Goal: Information Seeking & Learning: Learn about a topic

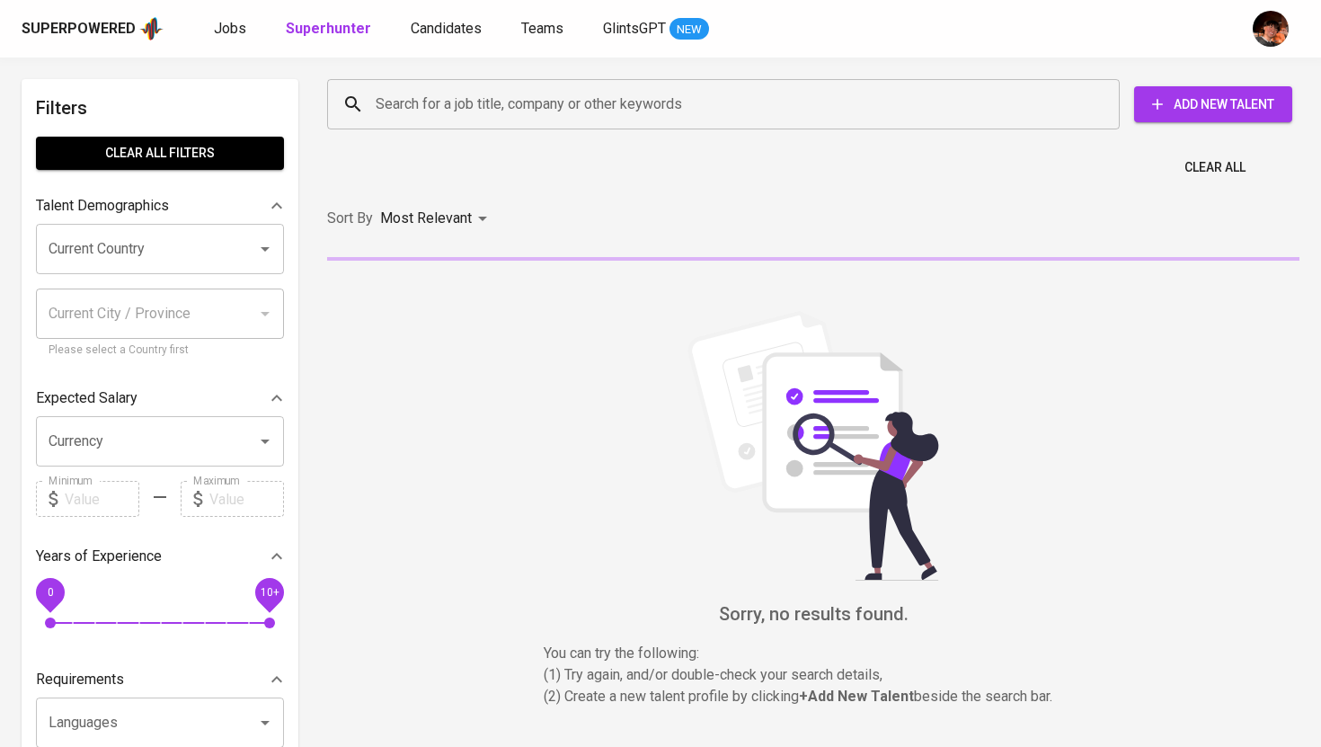
click at [226, 40] on div "Superpowered Jobs Superhunter Candidates Teams GlintsGPT NEW" at bounding box center [632, 28] width 1221 height 27
click at [226, 37] on link "Jobs" at bounding box center [232, 29] width 36 height 22
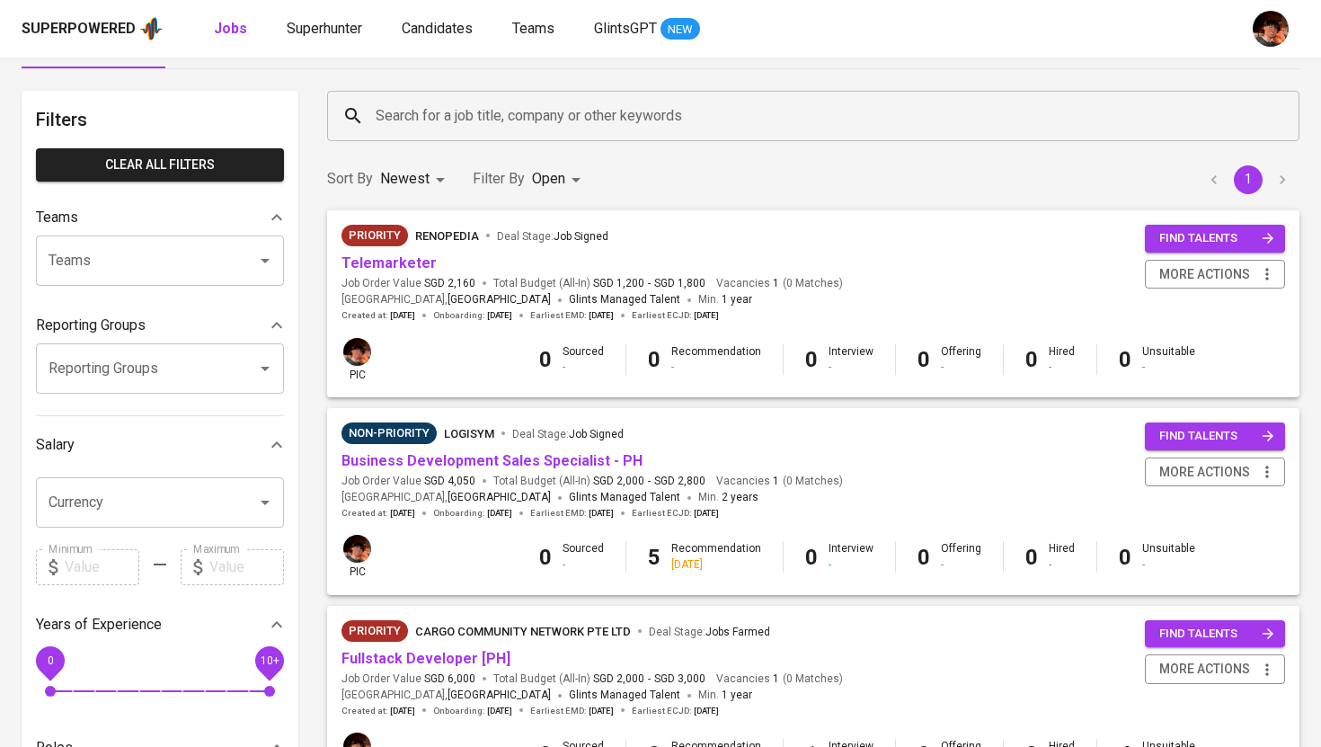
scroll to position [67, 0]
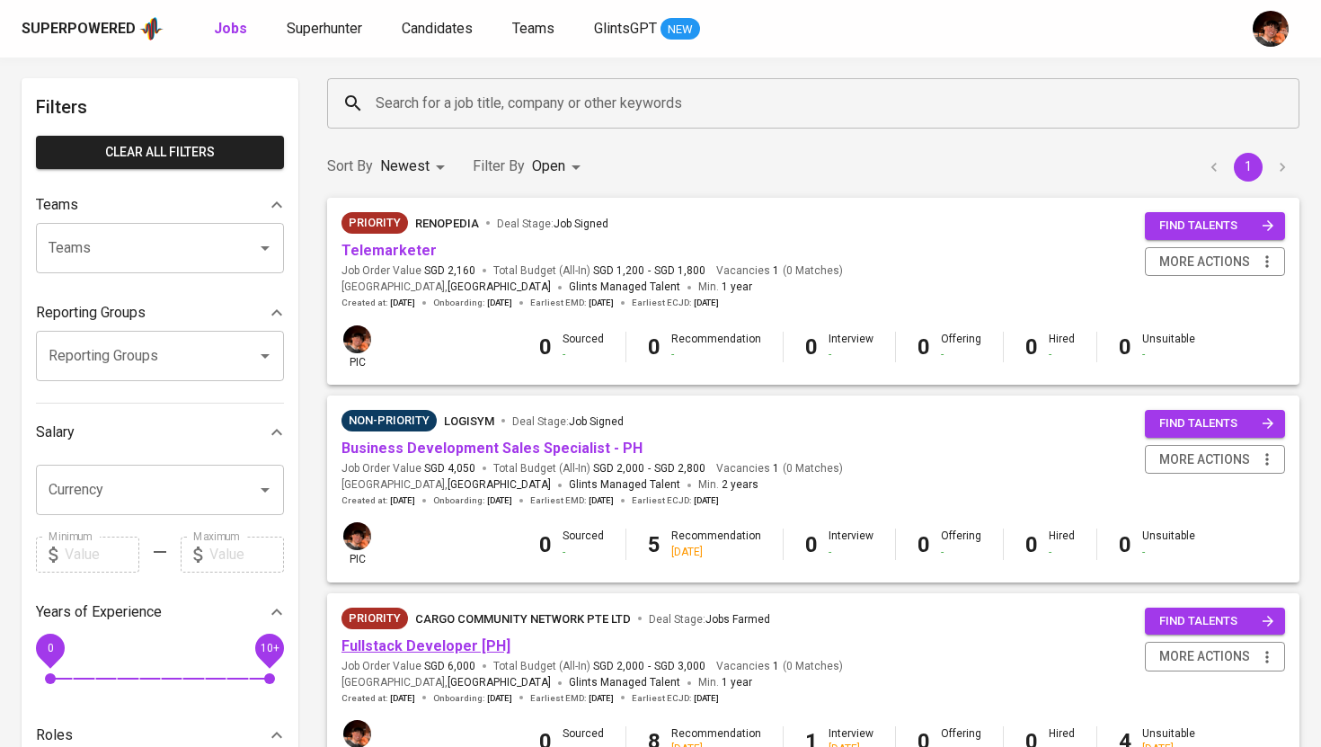
click at [438, 644] on link "Fullstack Developer [PH]" at bounding box center [426, 645] width 169 height 17
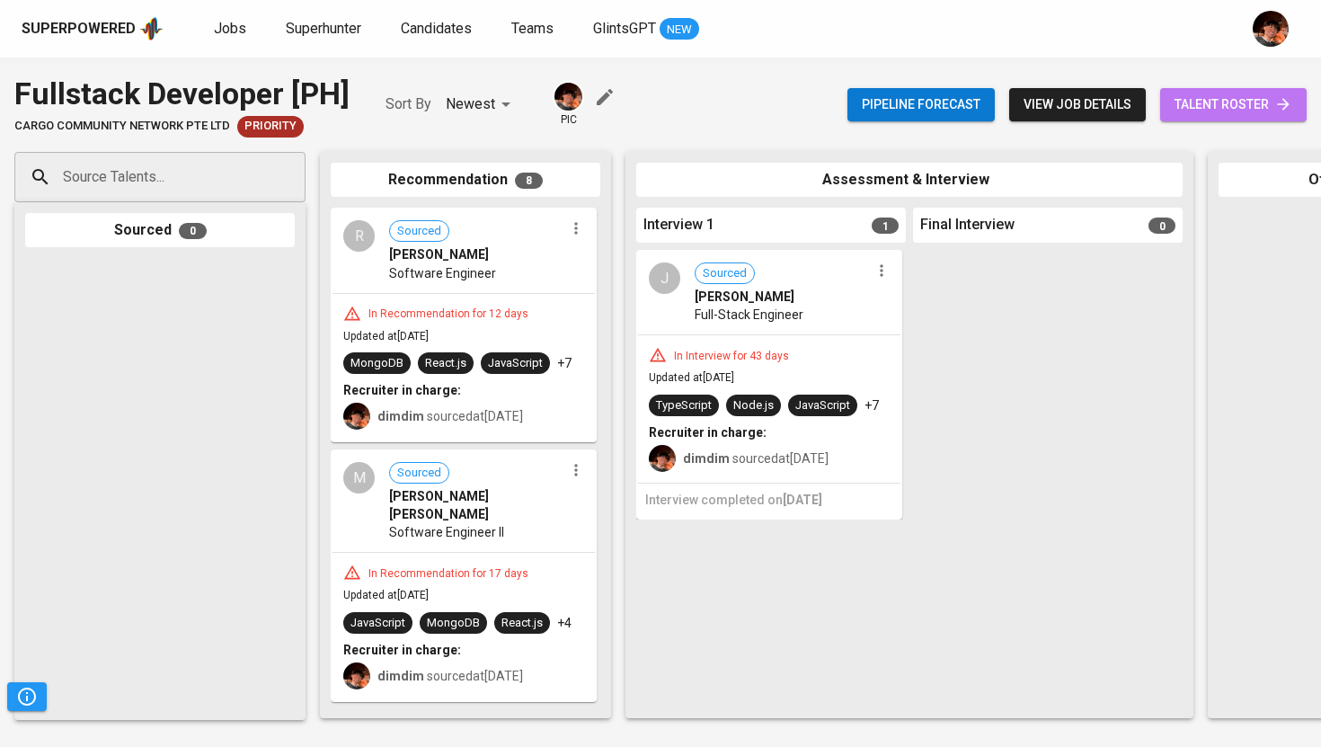
click at [1233, 103] on span "talent roster" at bounding box center [1234, 104] width 118 height 22
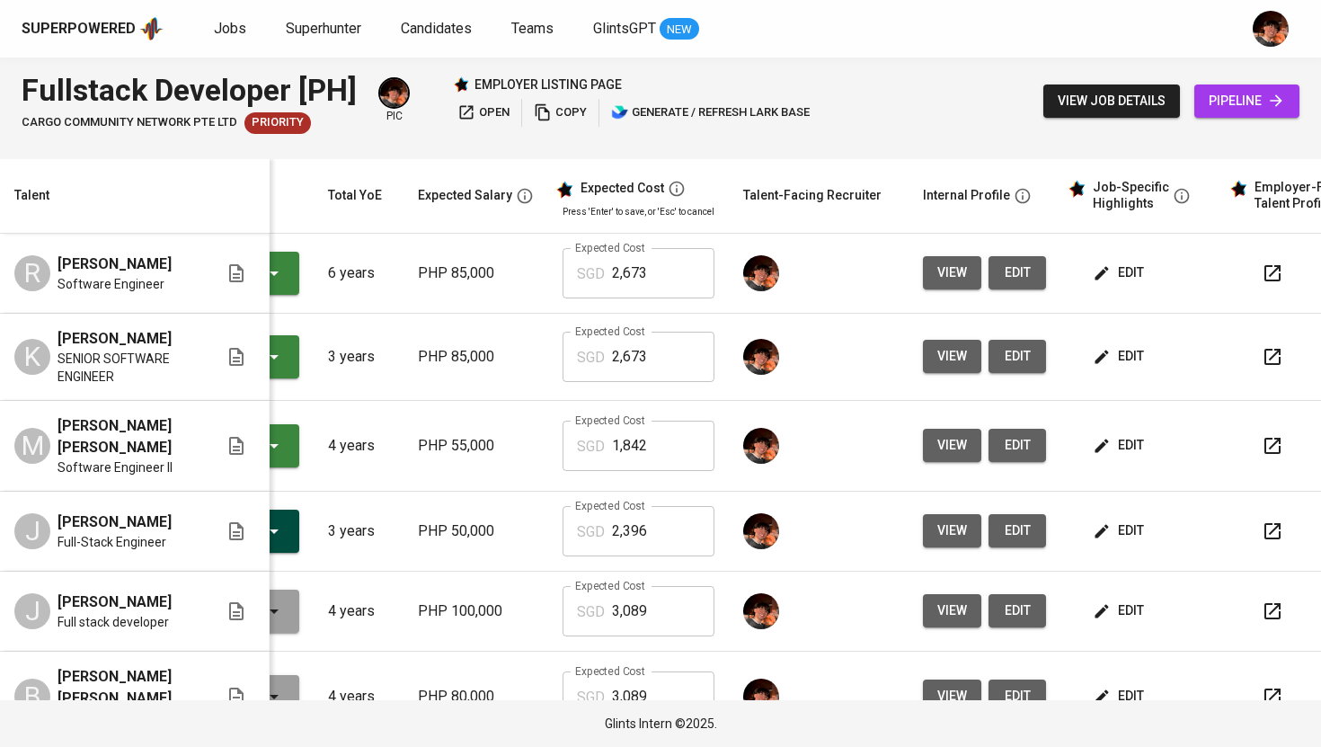
scroll to position [0, 218]
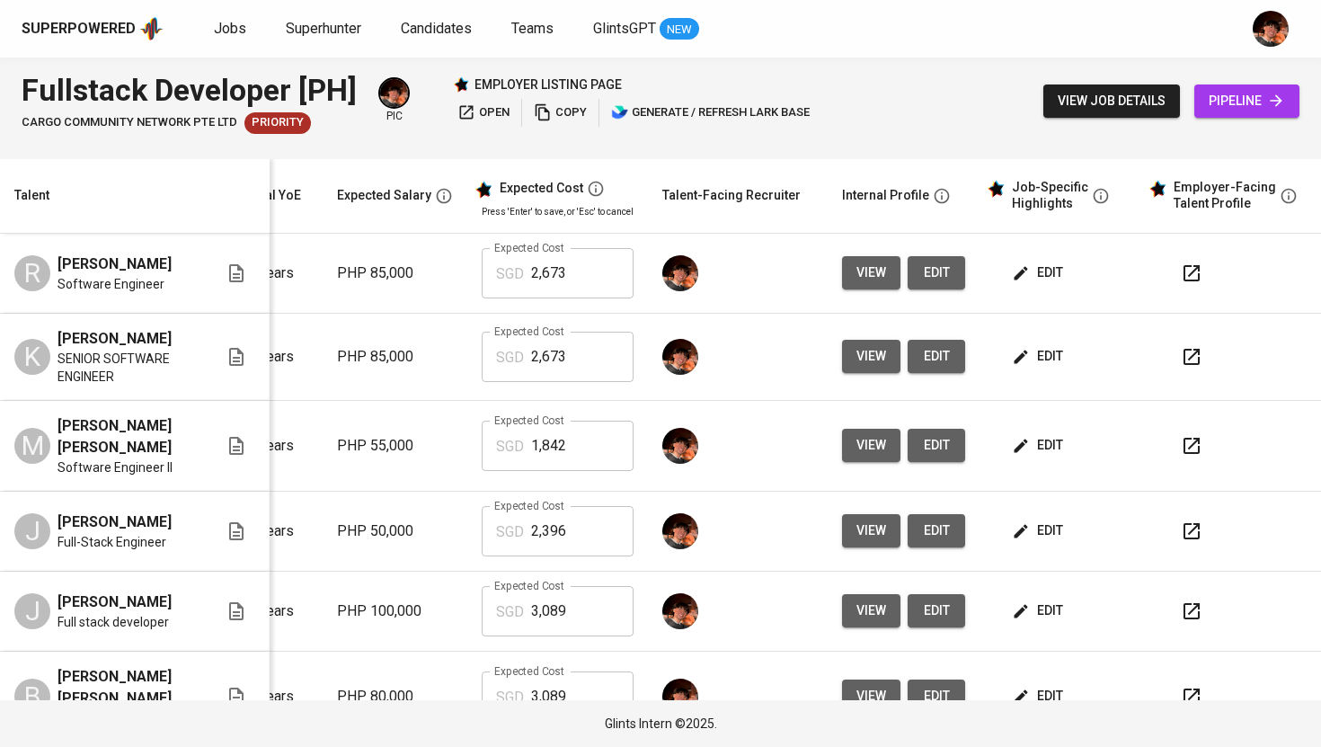
click at [1020, 284] on span "edit" at bounding box center [1040, 273] width 48 height 22
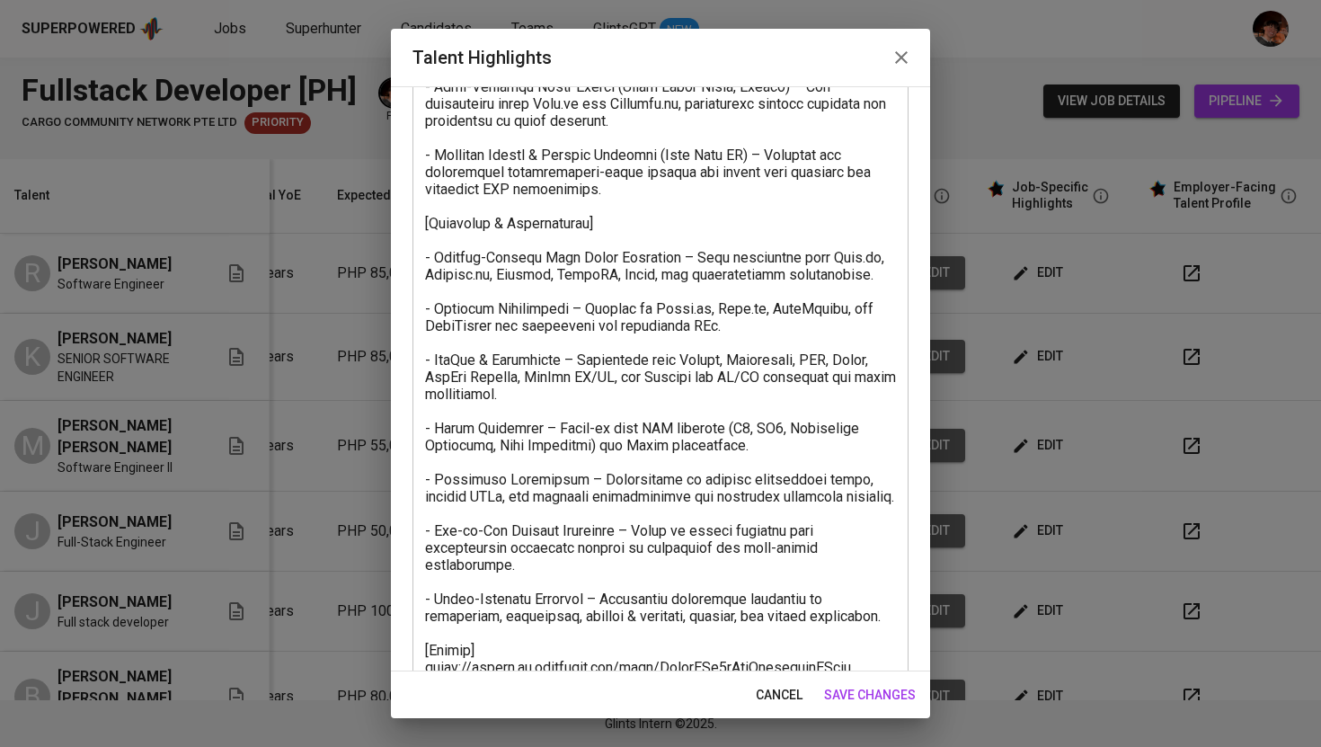
scroll to position [1000, 0]
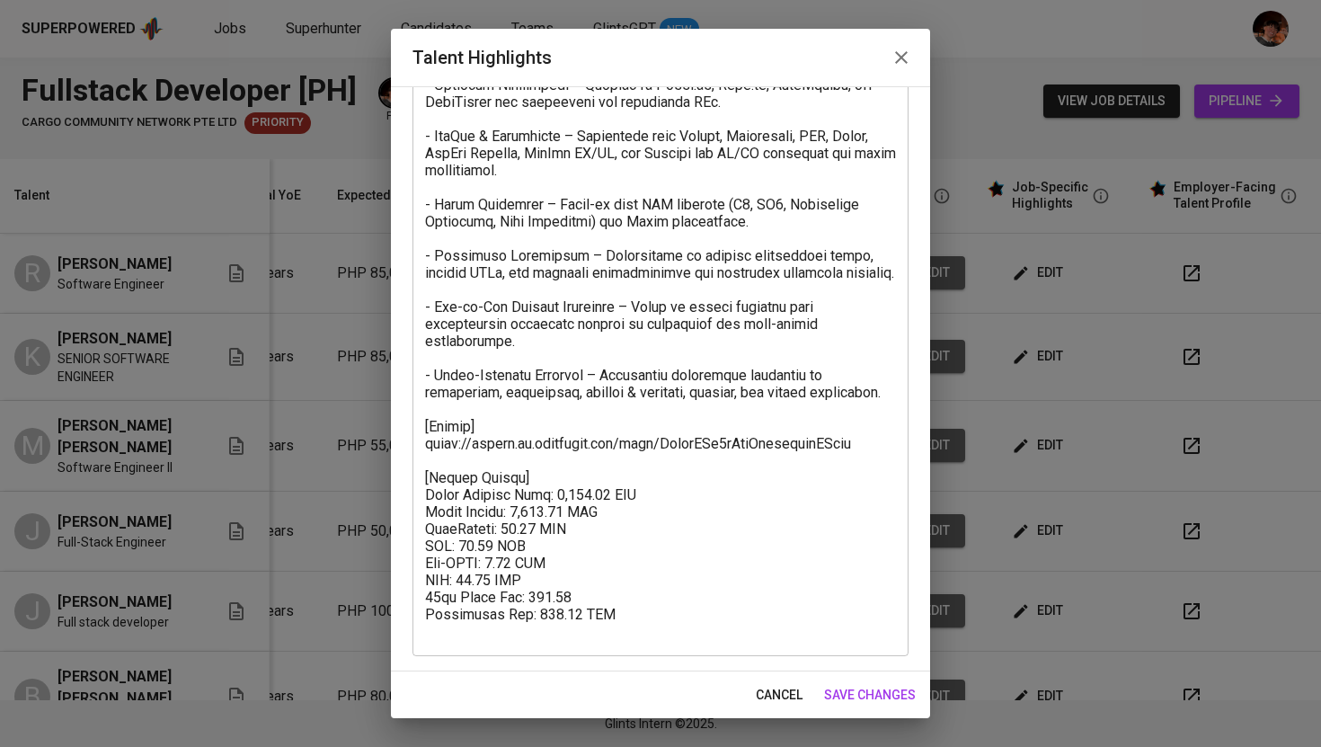
click at [911, 54] on icon "button" at bounding box center [902, 58] width 22 height 22
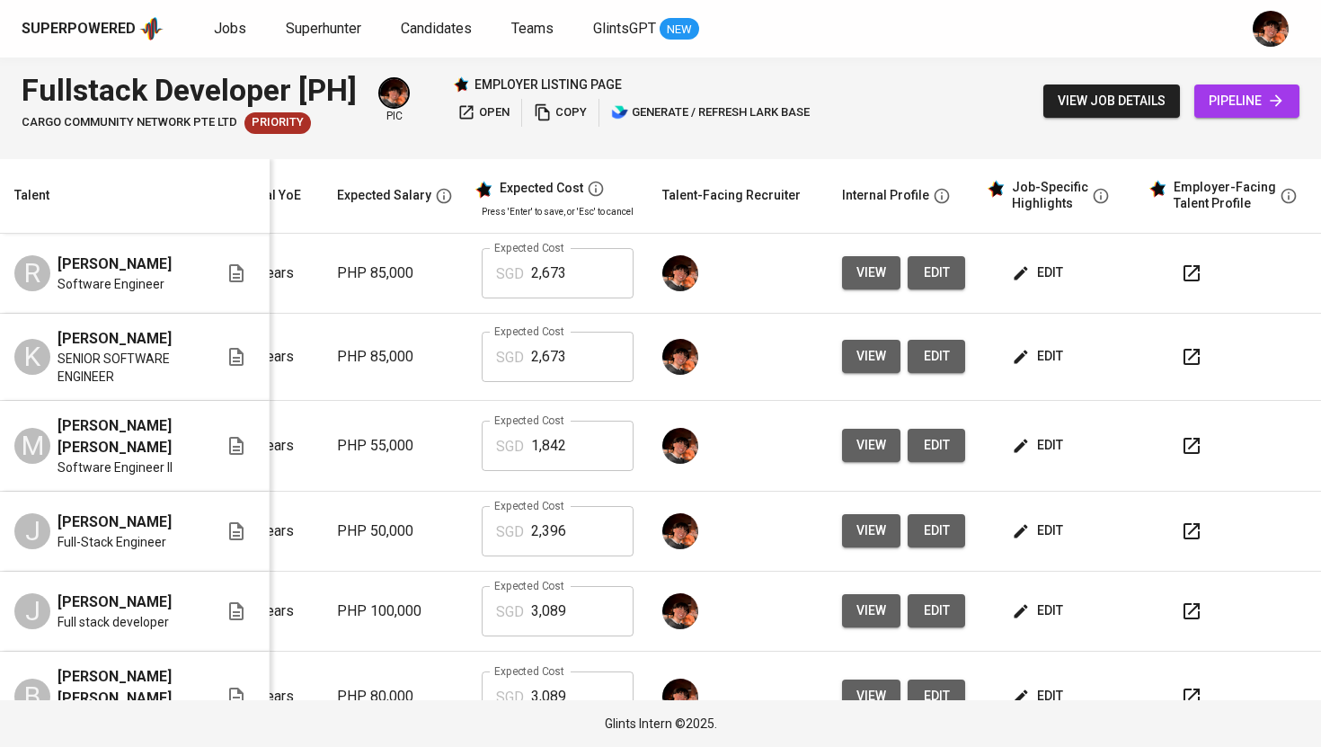
click at [230, 40] on div "Superpowered Jobs Superhunter Candidates Teams GlintsGPT NEW" at bounding box center [632, 28] width 1221 height 27
click at [227, 25] on span "Jobs" at bounding box center [230, 28] width 32 height 17
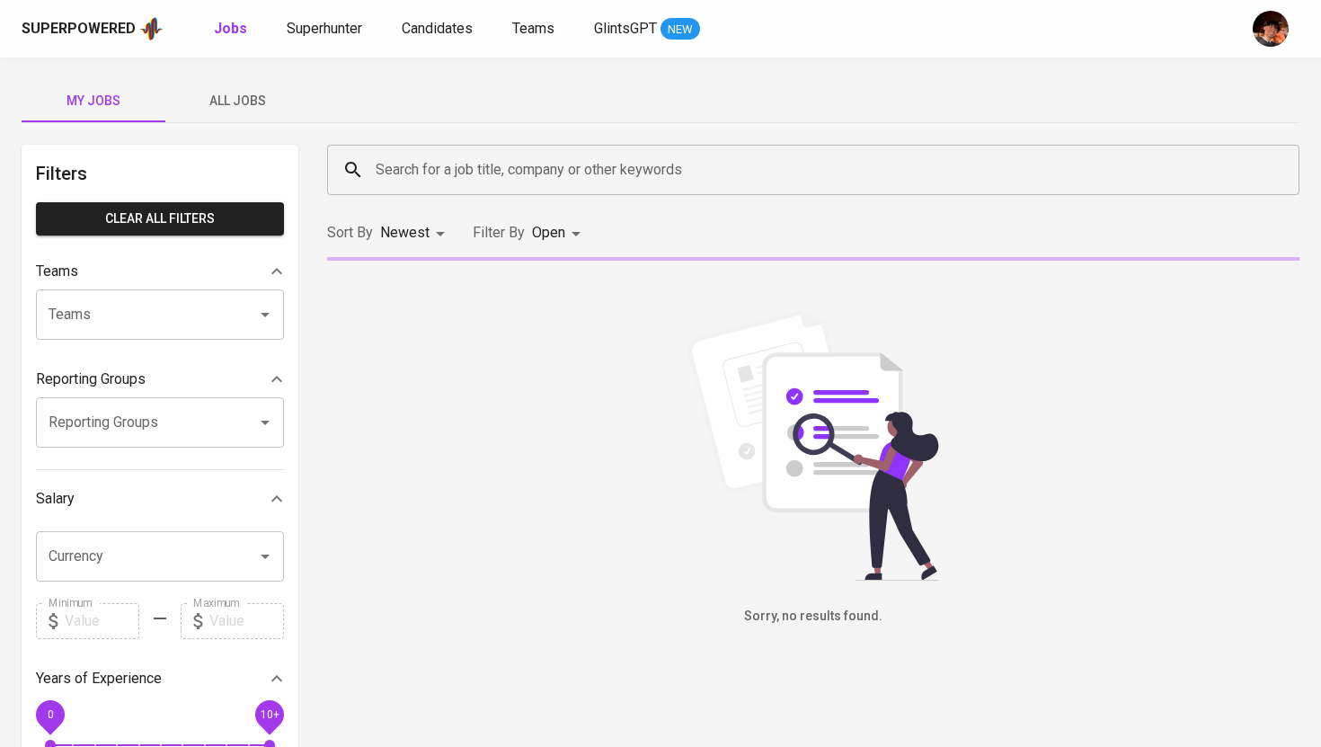
click at [236, 88] on button "All Jobs" at bounding box center [237, 100] width 144 height 43
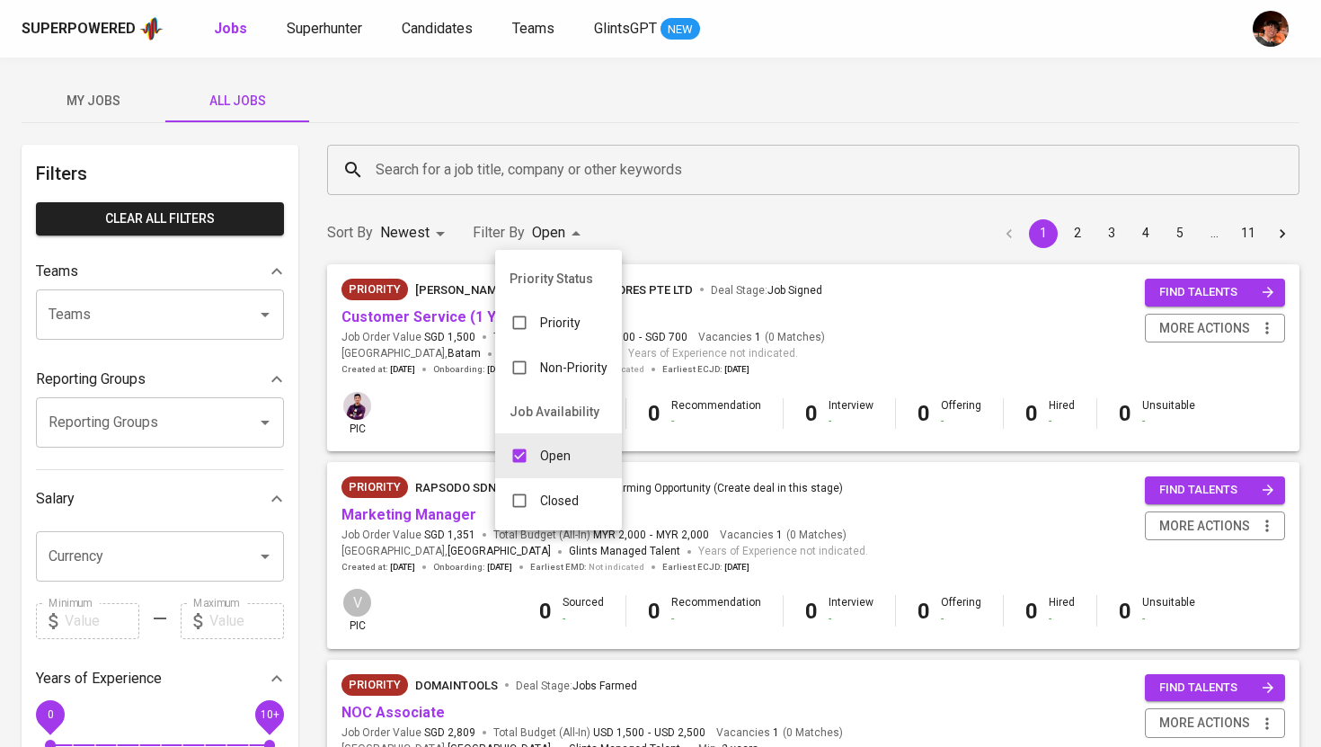
click at [552, 498] on p "Closed" at bounding box center [559, 501] width 39 height 18
type input "OPEN,CLOSE"
checkbox input "true"
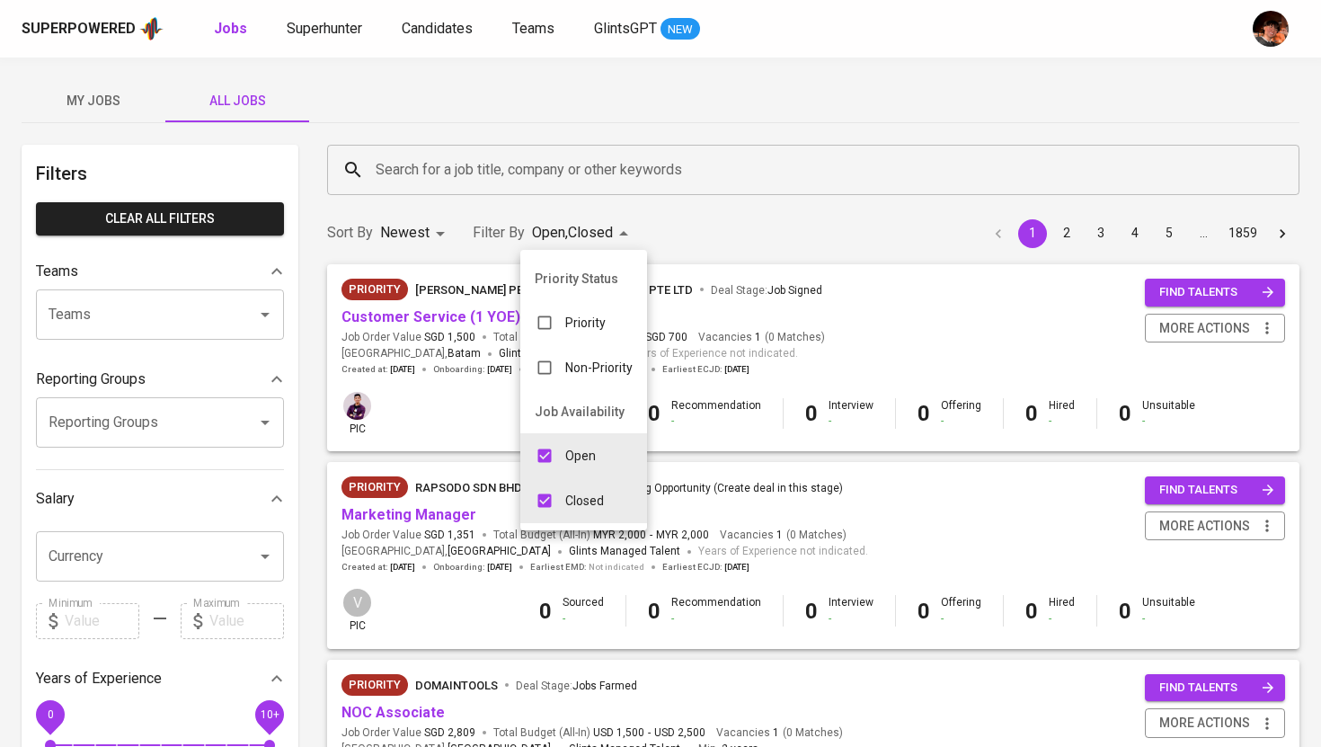
click at [449, 167] on div at bounding box center [660, 373] width 1321 height 747
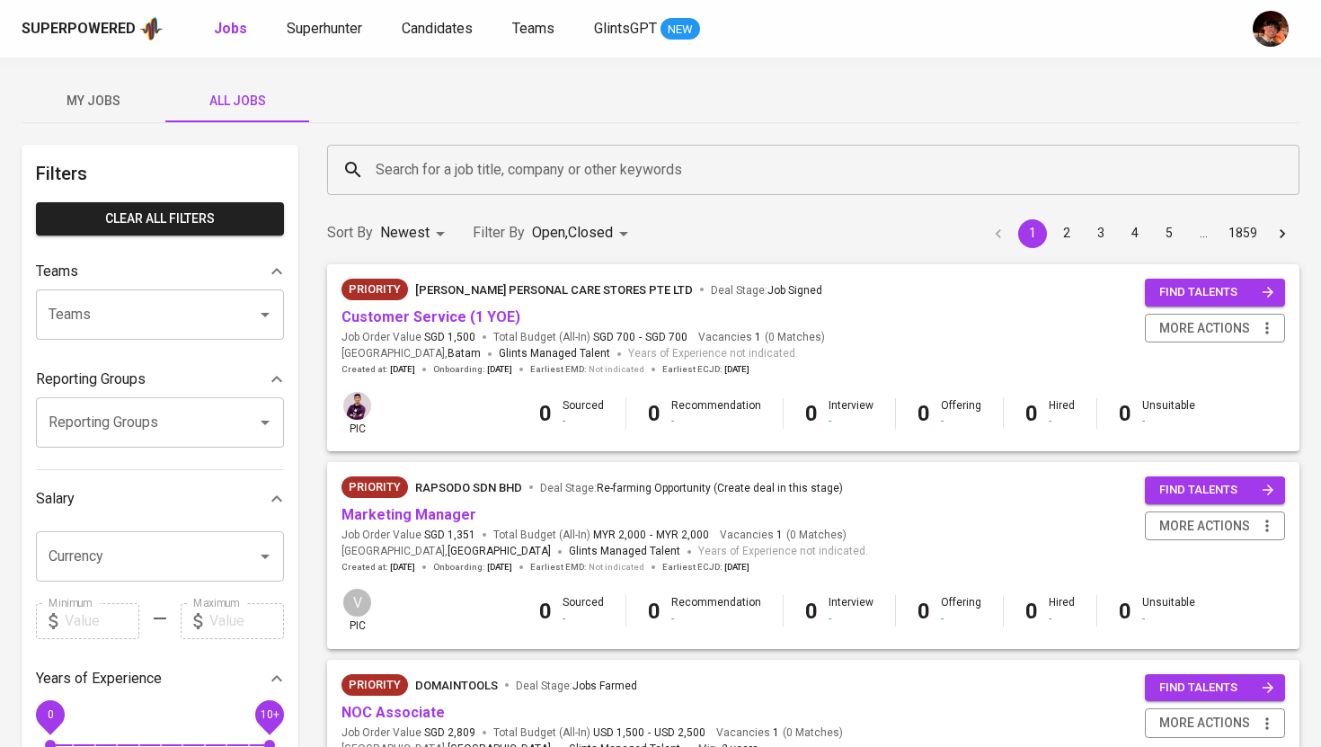
click at [420, 166] on input "Search for a job title, company or other keywords" at bounding box center [818, 170] width 894 height 34
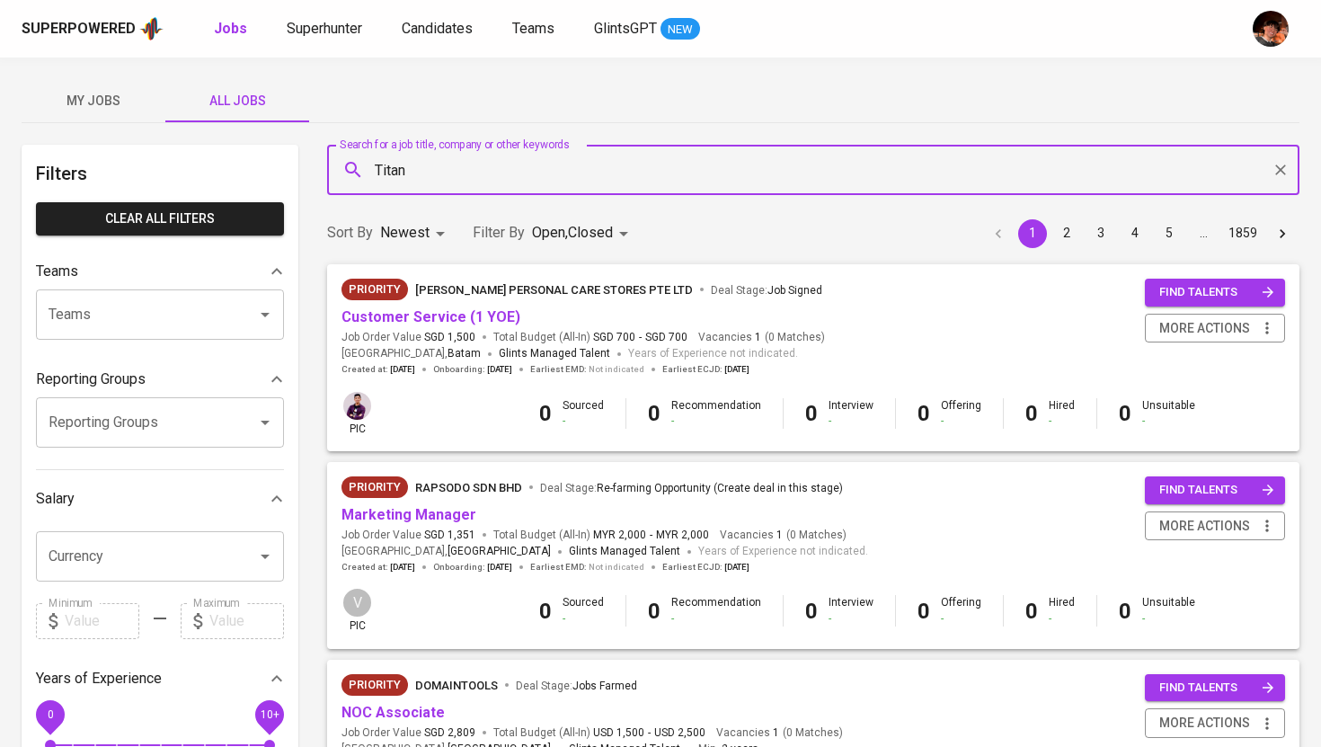
type input "Titan"
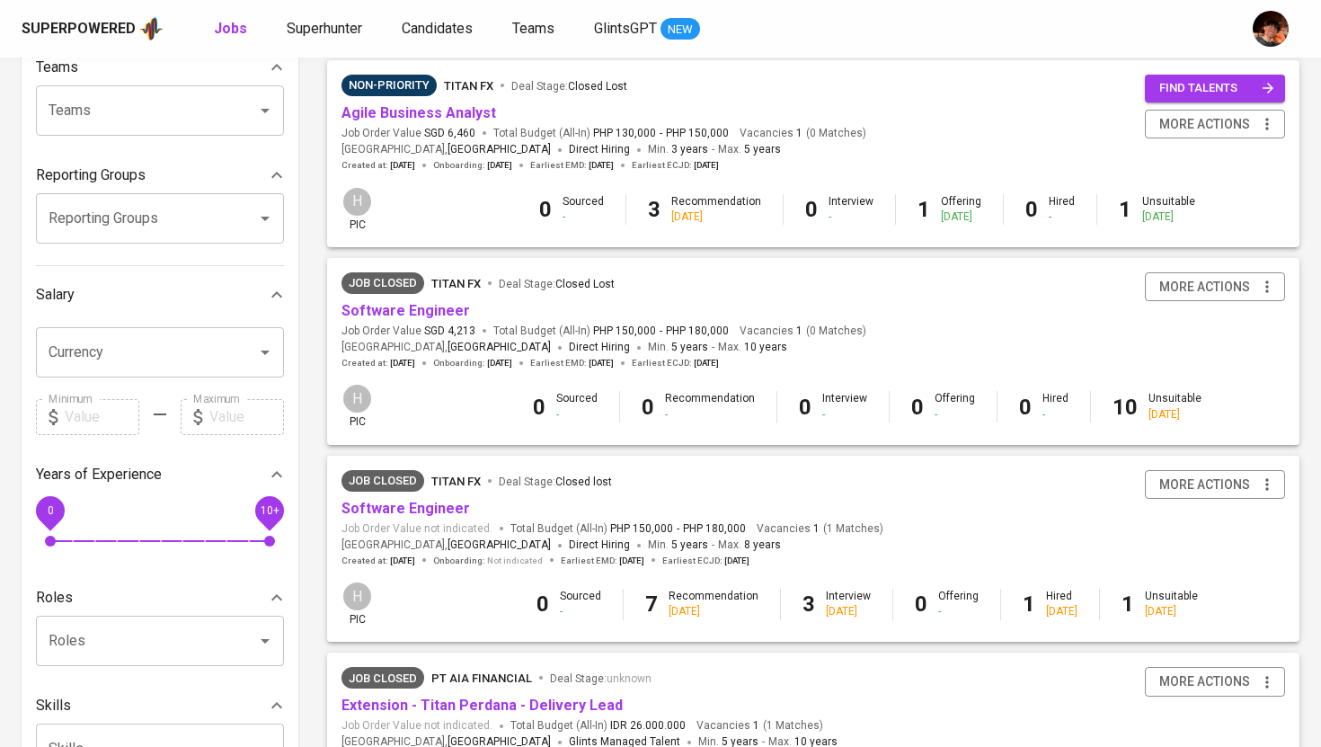
scroll to position [211, 0]
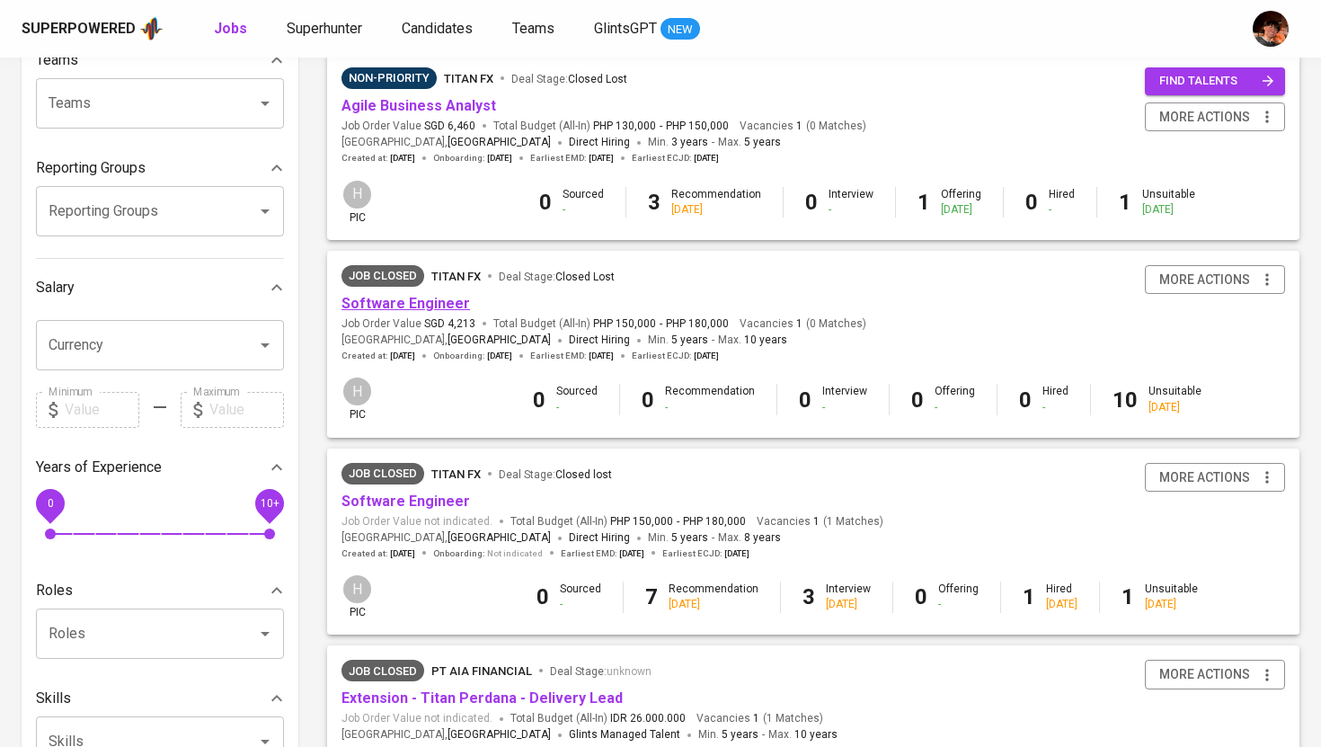
click at [432, 301] on link "Software Engineer" at bounding box center [406, 303] width 129 height 17
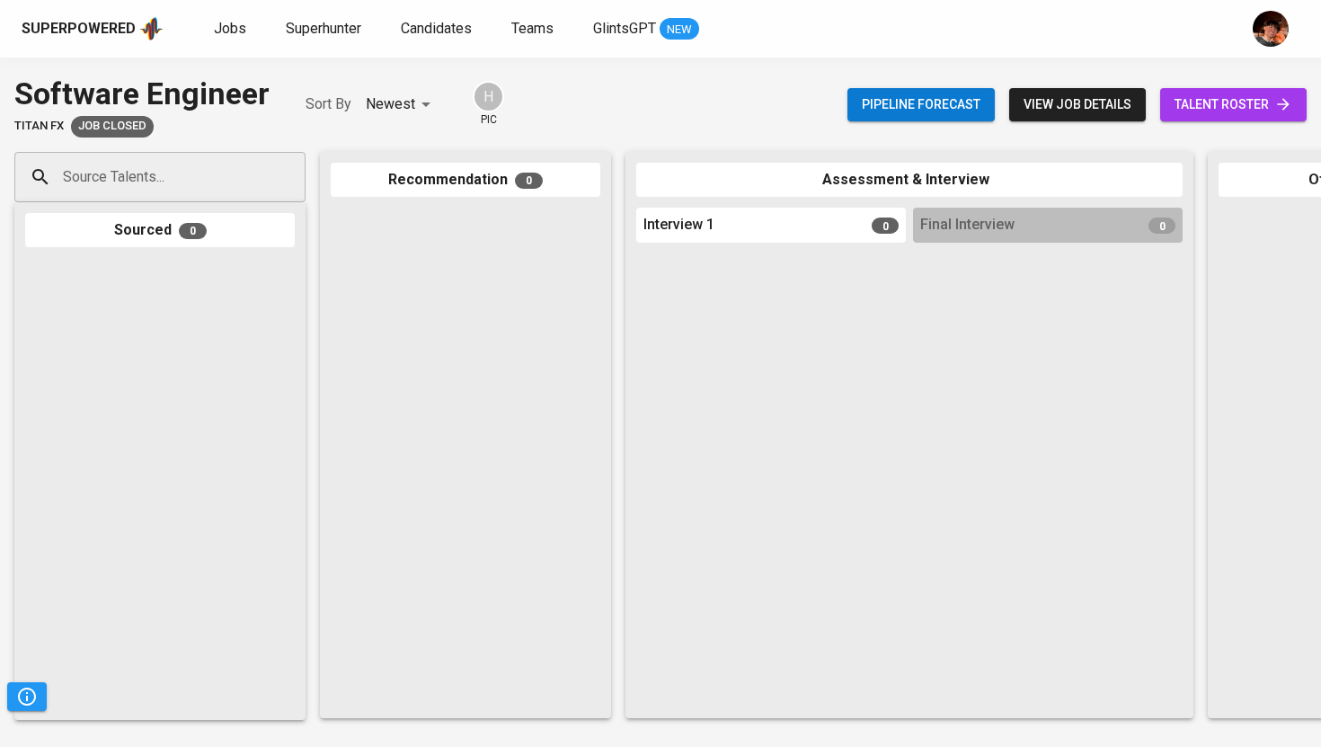
click at [1275, 94] on span "talent roster" at bounding box center [1234, 104] width 118 height 22
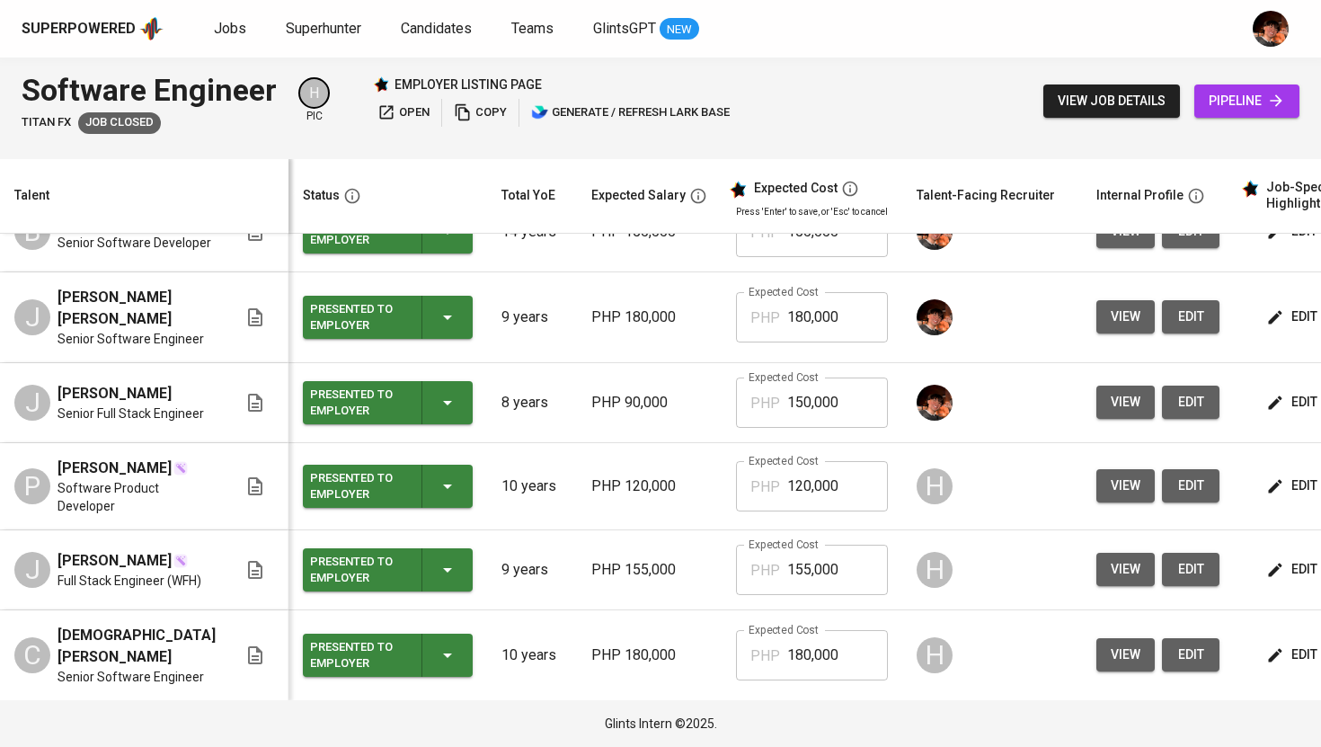
scroll to position [361, 0]
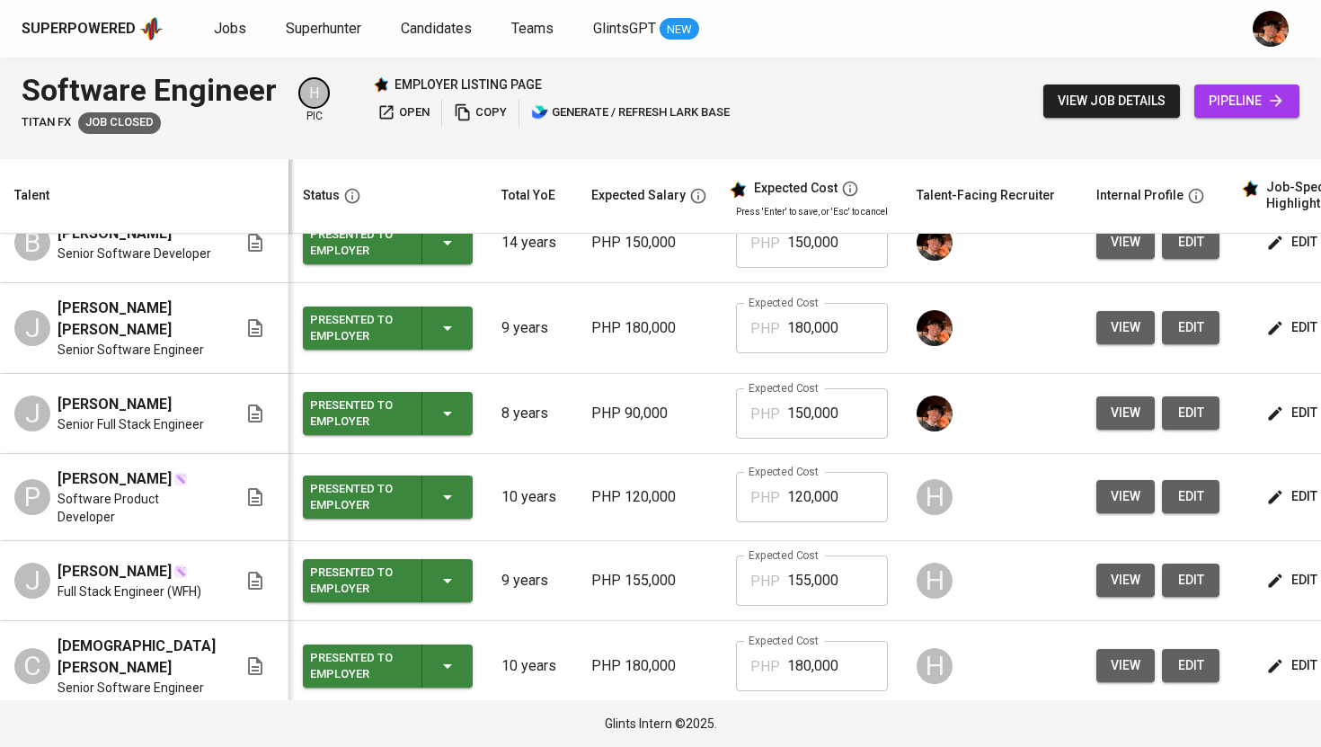
click at [129, 341] on span "[PERSON_NAME] [PERSON_NAME]" at bounding box center [137, 319] width 158 height 43
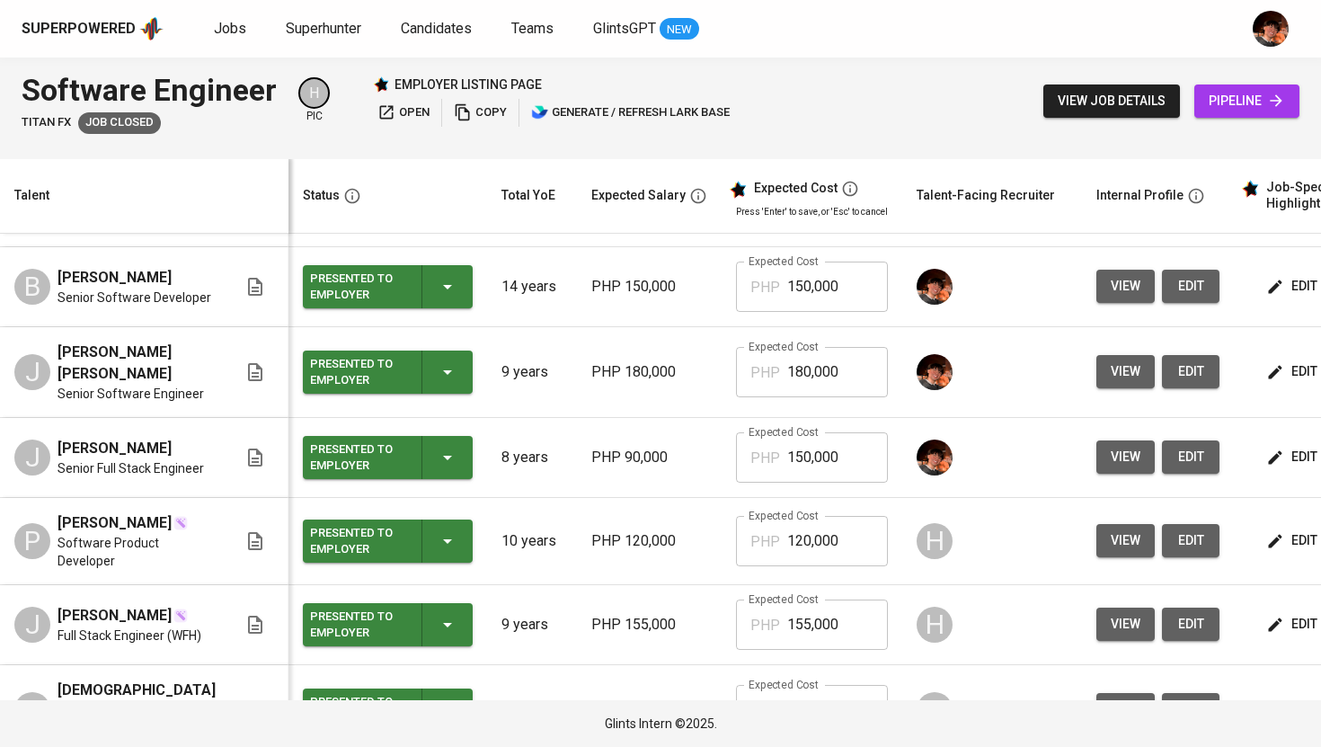
scroll to position [307, 0]
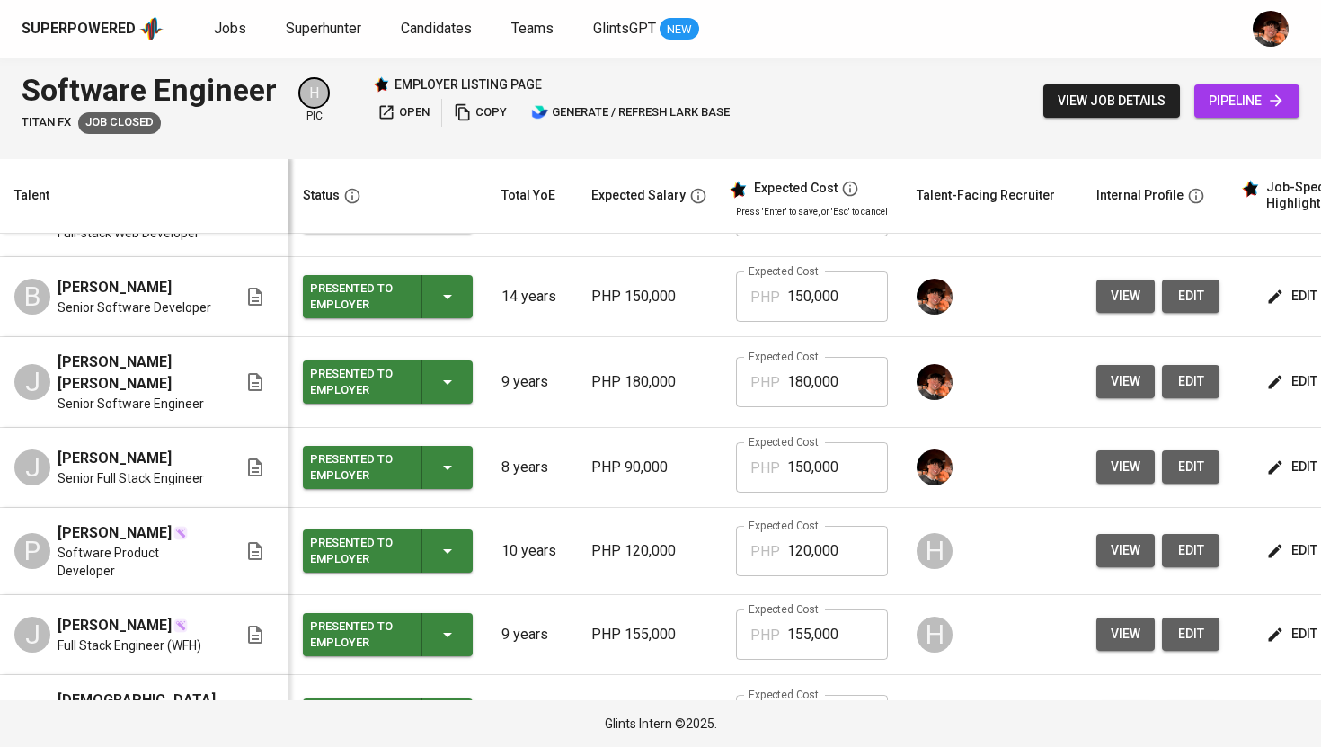
click at [123, 316] on span "Senior Software Developer" at bounding box center [135, 307] width 154 height 18
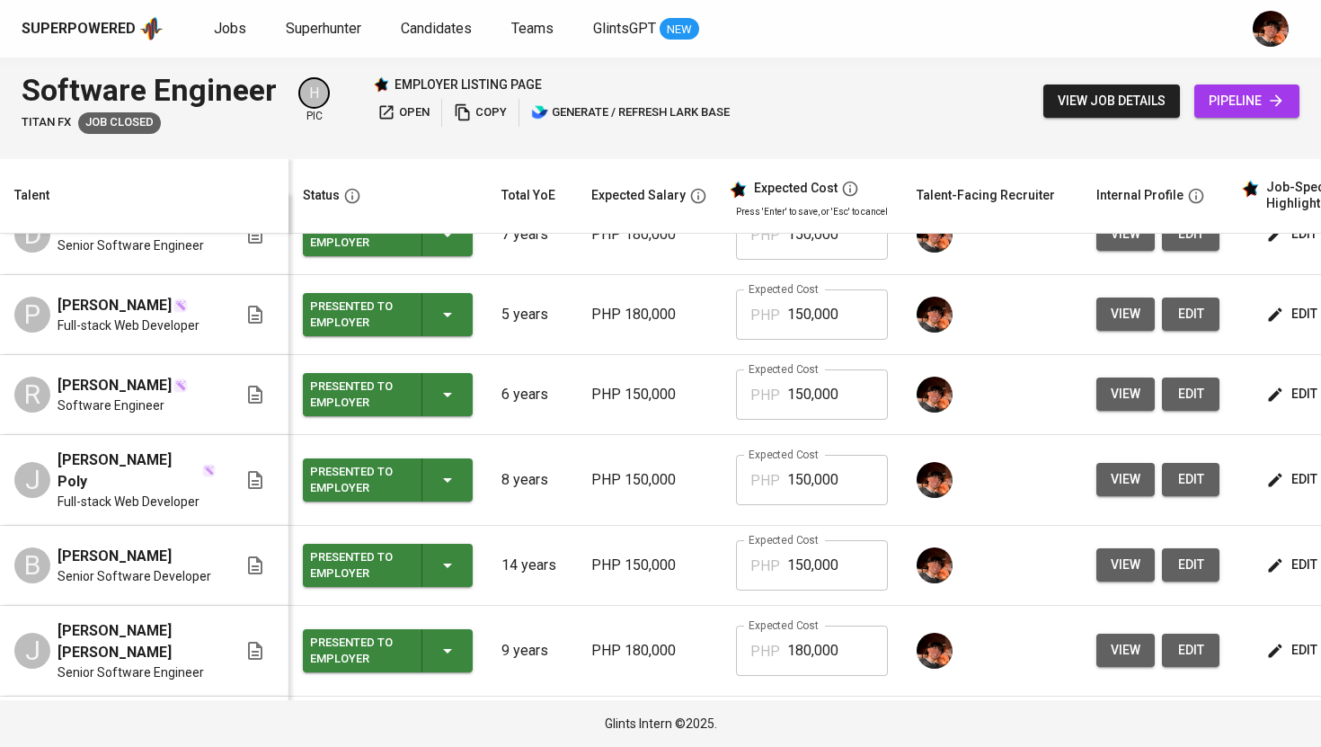
scroll to position [0, 0]
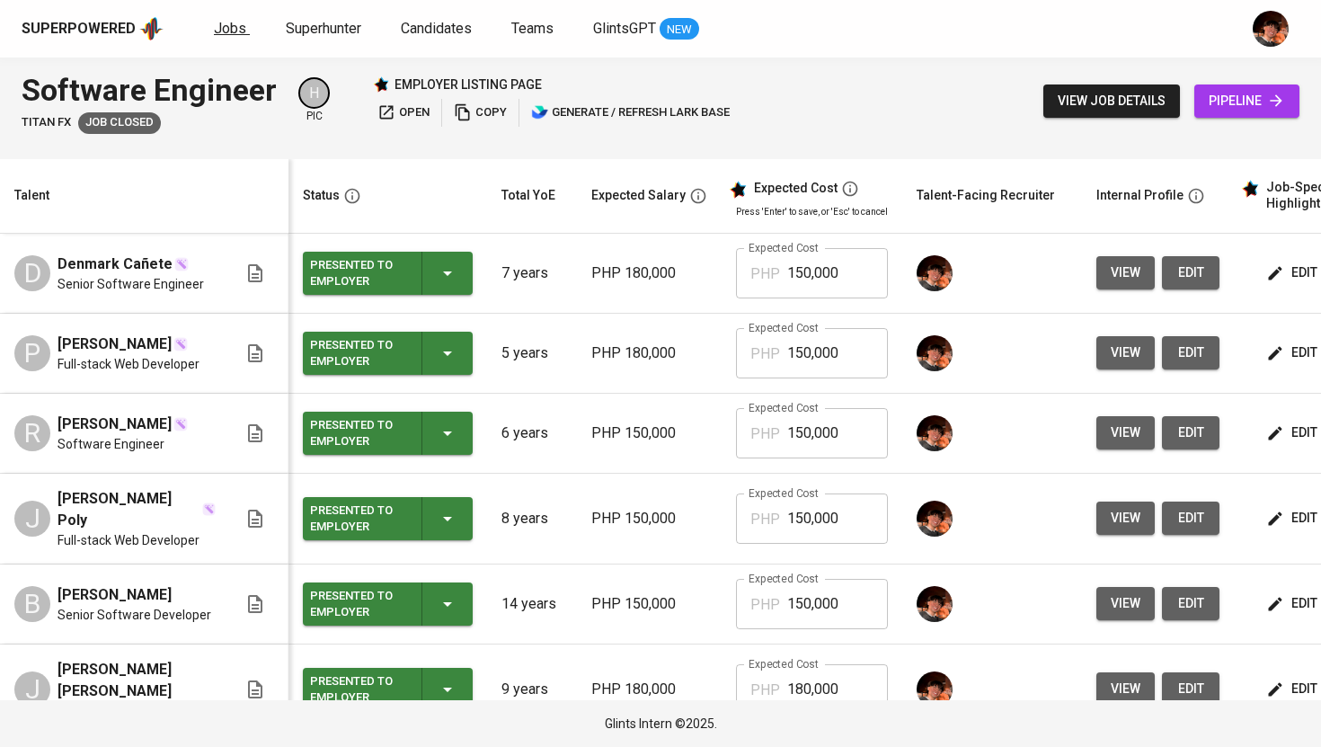
click at [232, 31] on span "Jobs" at bounding box center [230, 28] width 32 height 17
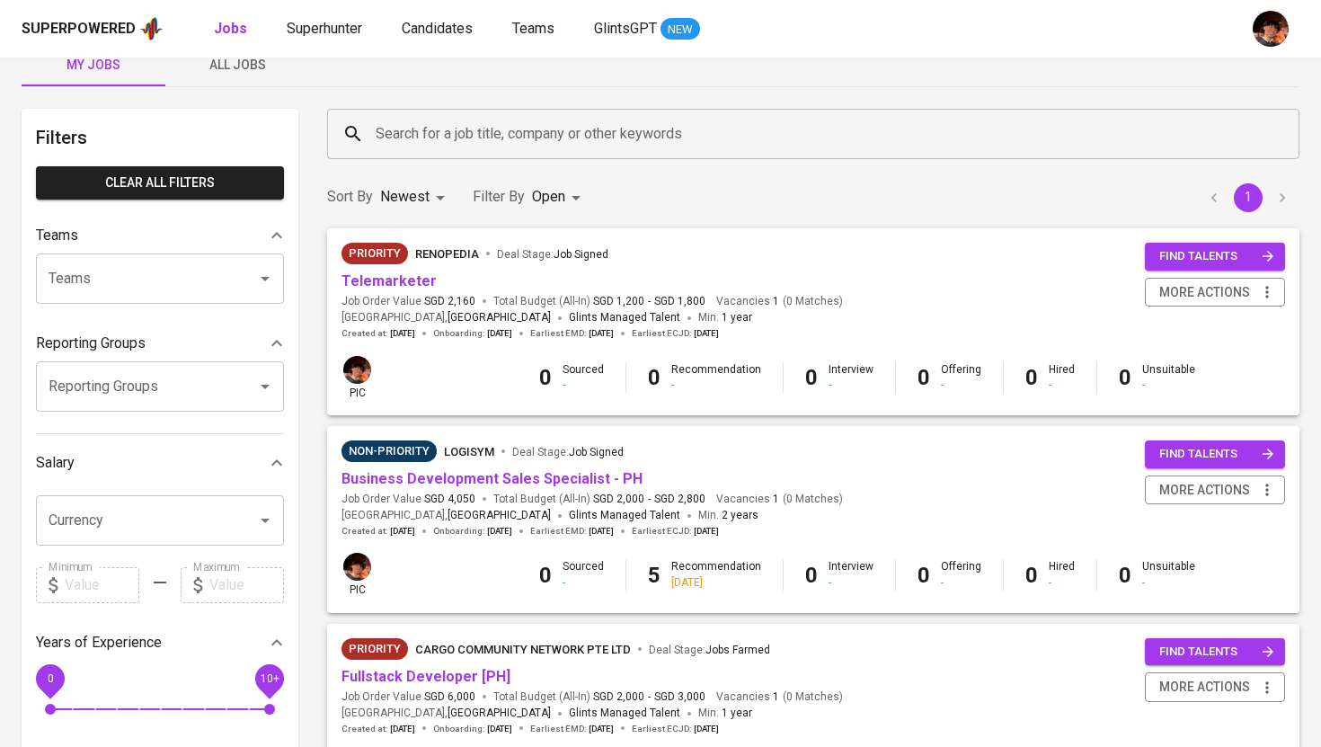
scroll to position [37, 0]
click at [407, 284] on link "Telemarketer" at bounding box center [389, 279] width 95 height 17
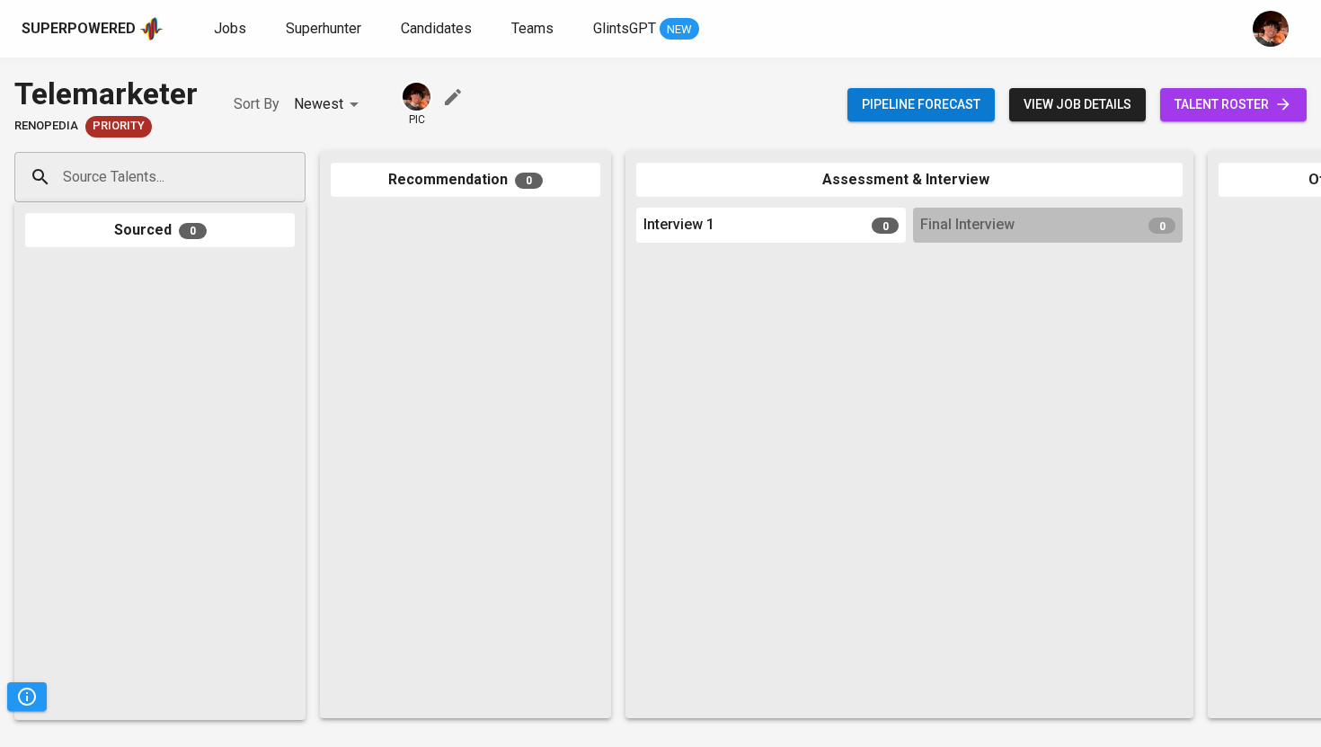
click at [1219, 109] on span "talent roster" at bounding box center [1234, 104] width 118 height 22
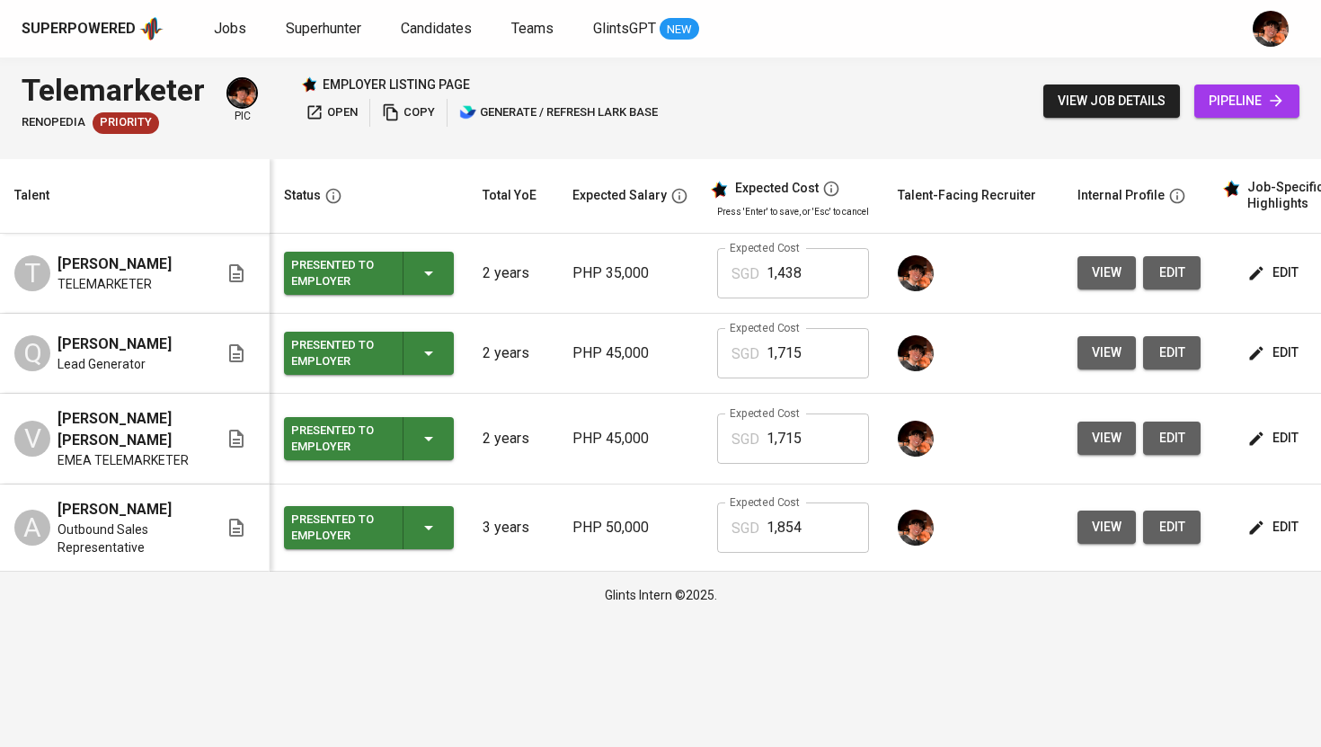
click at [232, 41] on div "Superpowered Jobs Superhunter Candidates Teams GlintsGPT NEW" at bounding box center [660, 29] width 1321 height 58
click at [229, 31] on span "Jobs" at bounding box center [230, 28] width 32 height 17
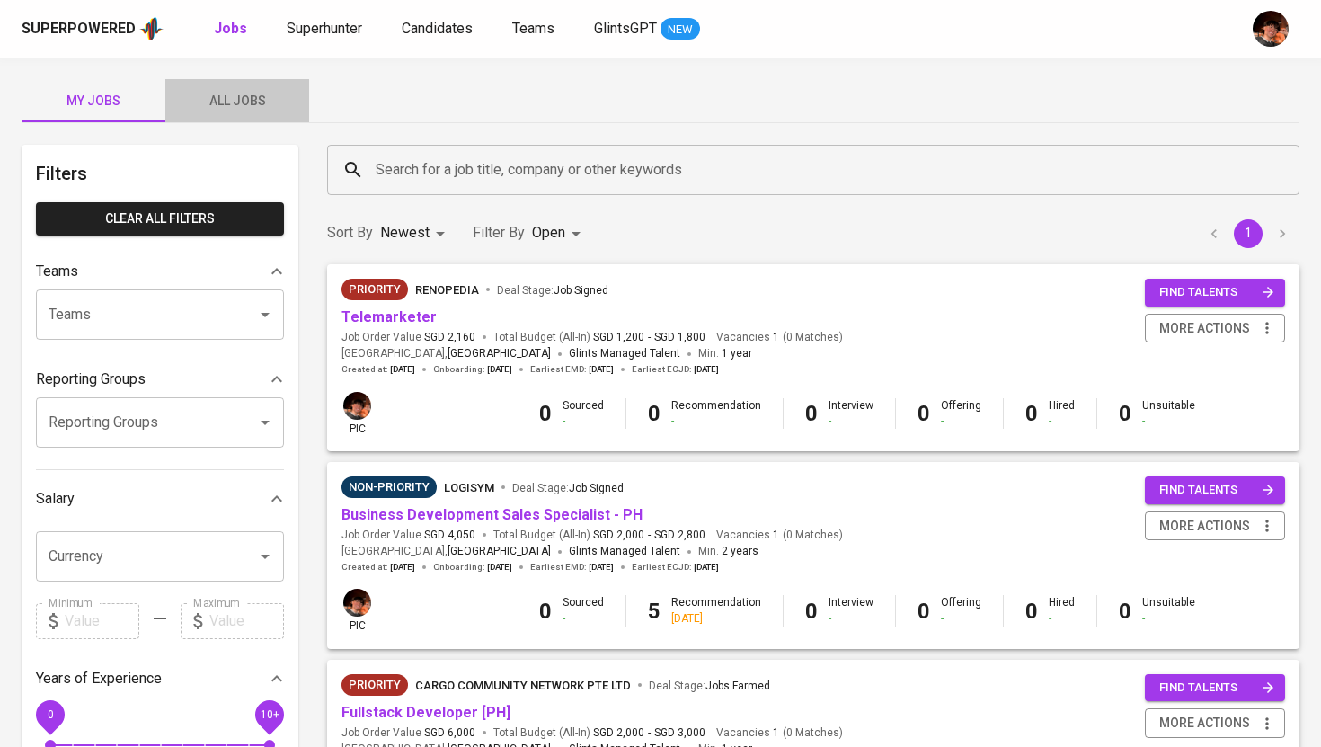
click at [243, 104] on span "All Jobs" at bounding box center [237, 101] width 122 height 22
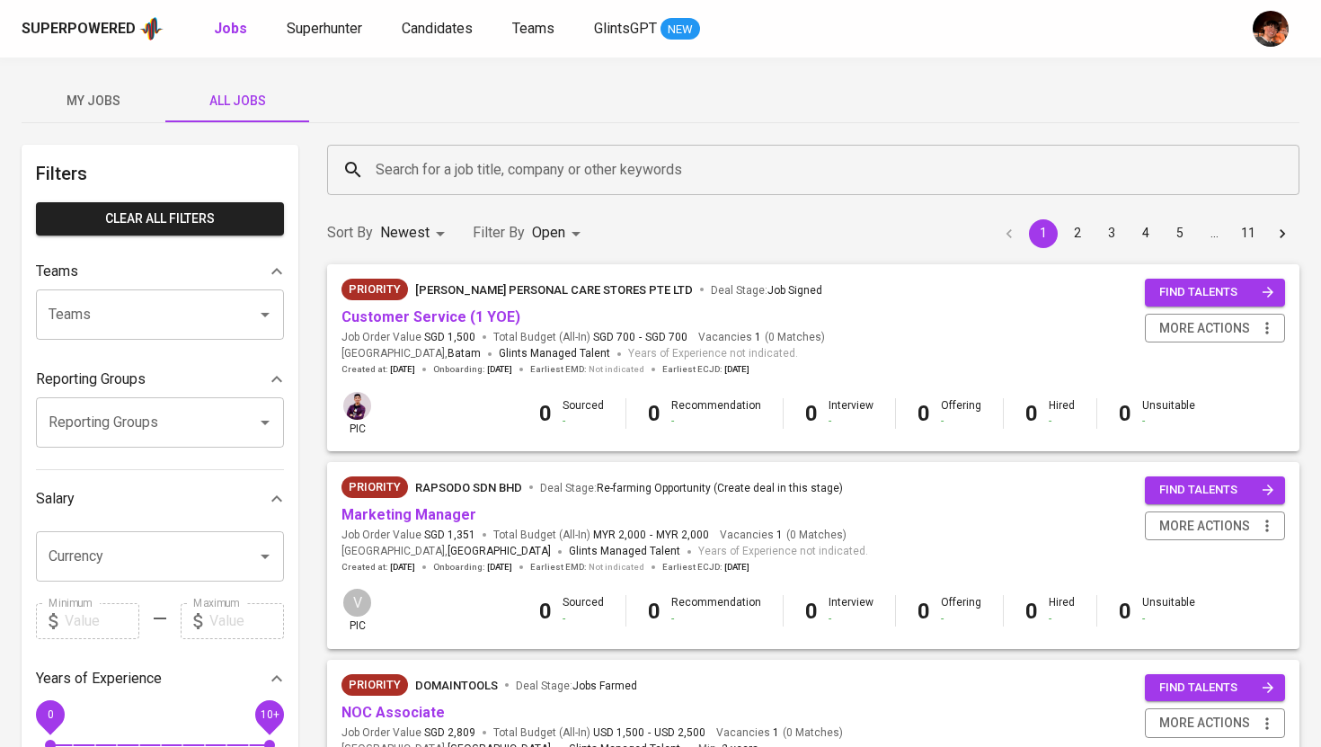
click at [422, 174] on input "Search for a job title, company or other keywords" at bounding box center [818, 170] width 894 height 34
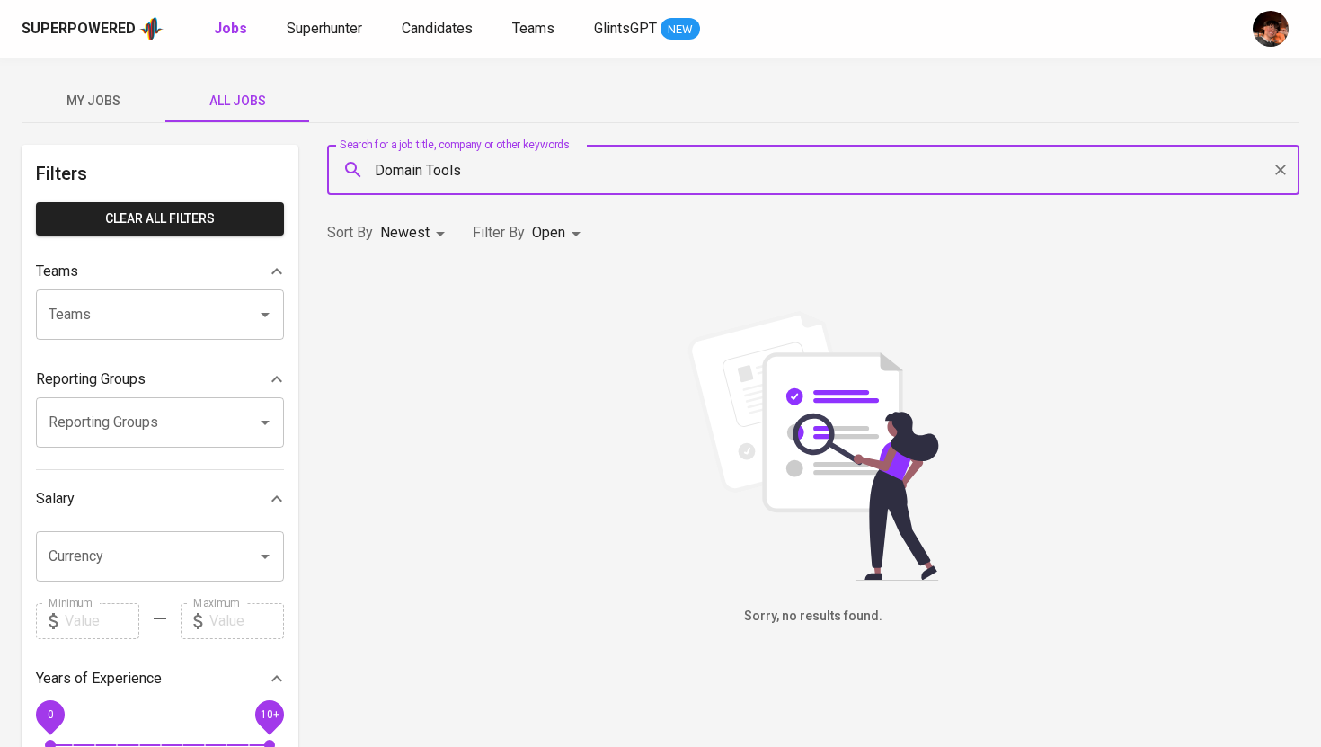
click at [429, 168] on input "Domain Tools" at bounding box center [818, 170] width 894 height 34
type input "DomainTools"
